Goal: Transaction & Acquisition: Purchase product/service

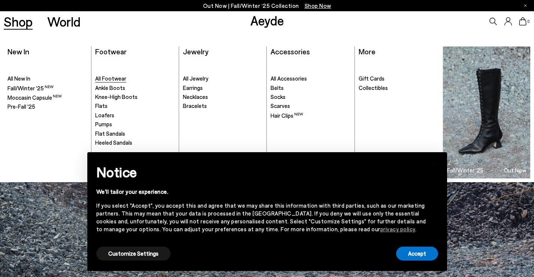
click at [119, 80] on span "All Footwear" at bounding box center [110, 78] width 31 height 7
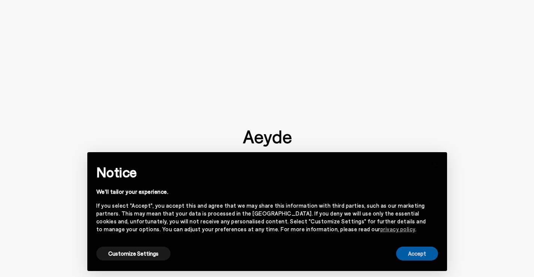
click at [425, 247] on button "Accept" at bounding box center [417, 253] width 42 height 14
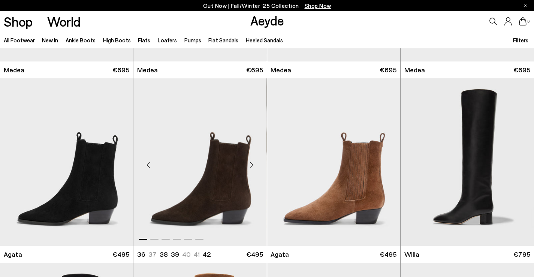
scroll to position [300, 0]
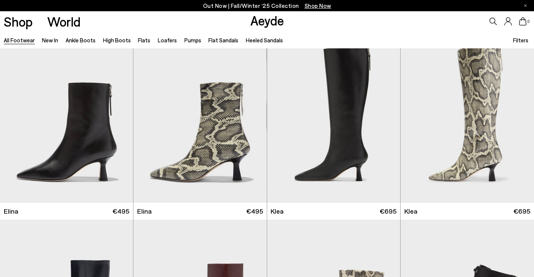
scroll to position [936, 0]
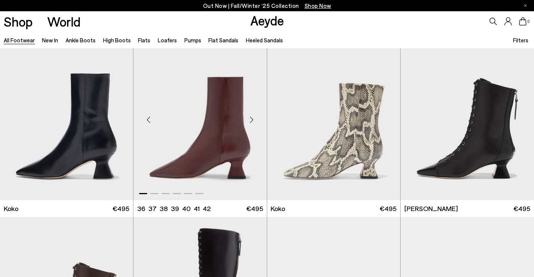
click at [251, 118] on div "Next slide" at bounding box center [251, 119] width 22 height 22
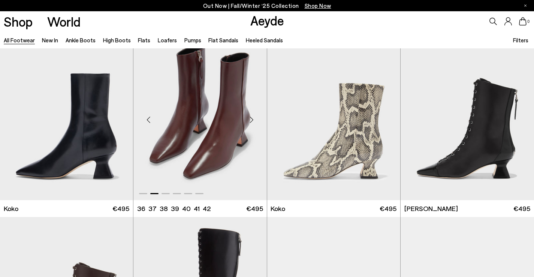
click at [251, 118] on div "Next slide" at bounding box center [251, 119] width 22 height 22
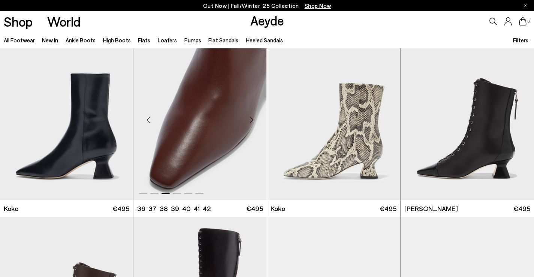
click at [251, 118] on div "Next slide" at bounding box center [251, 119] width 22 height 22
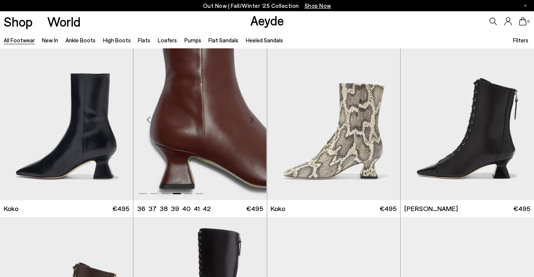
click at [251, 118] on div "Next slide" at bounding box center [251, 119] width 22 height 22
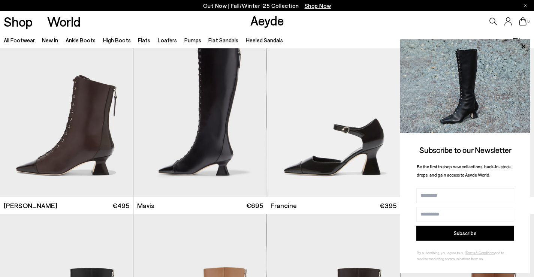
scroll to position [1273, 0]
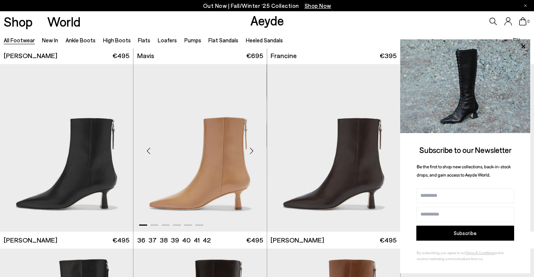
click at [251, 150] on div "Next slide" at bounding box center [251, 150] width 22 height 22
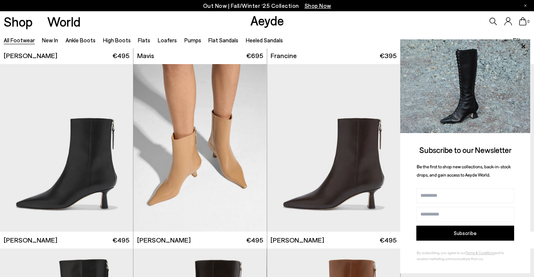
scroll to position [1835, 0]
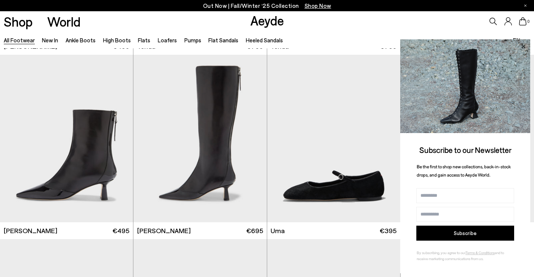
click at [523, 45] on icon at bounding box center [523, 46] width 4 height 4
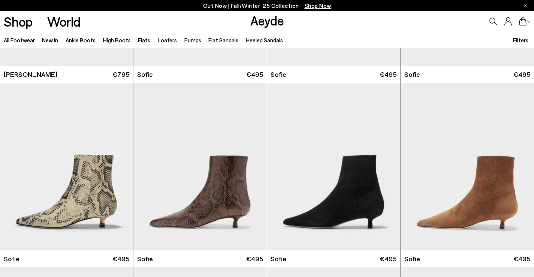
scroll to position [2659, 0]
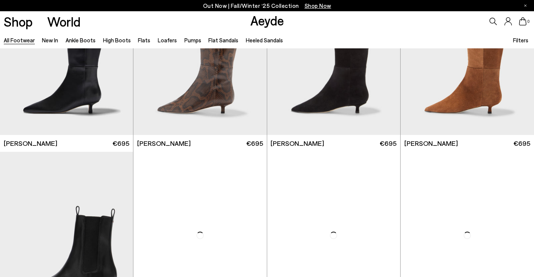
click at [492, 17] on div "0" at bounding box center [445, 21] width 178 height 20
